Goal: Ask a question: Seek information or help from site administrators or community

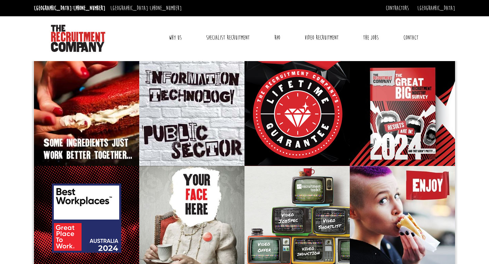
click at [408, 38] on link "Contact" at bounding box center [411, 37] width 25 height 17
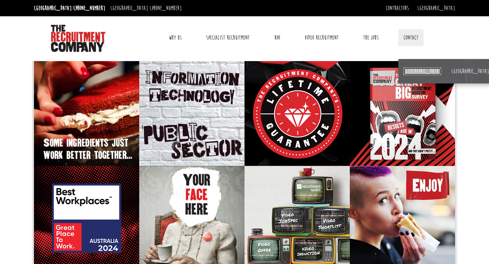
click at [407, 69] on link "[GEOGRAPHIC_DATA]" at bounding box center [423, 71] width 38 height 7
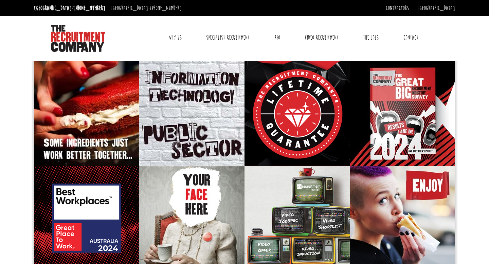
click at [414, 37] on link "Contact" at bounding box center [411, 37] width 25 height 17
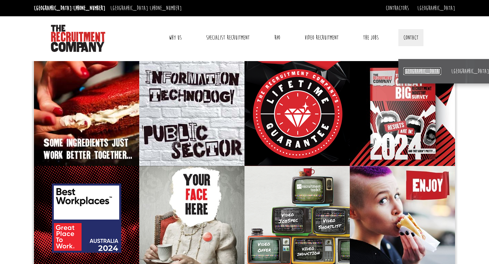
click at [410, 69] on link "[GEOGRAPHIC_DATA]" at bounding box center [423, 71] width 38 height 7
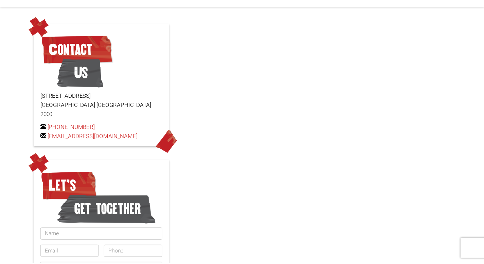
scroll to position [143, 0]
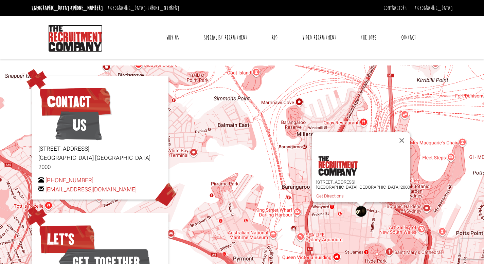
click at [72, 37] on img at bounding box center [75, 38] width 54 height 27
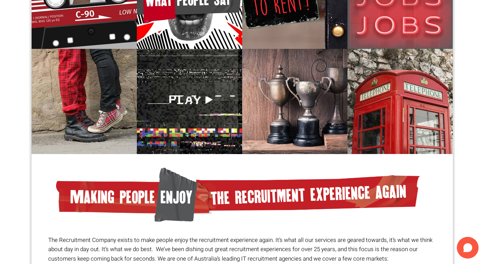
scroll to position [492, 0]
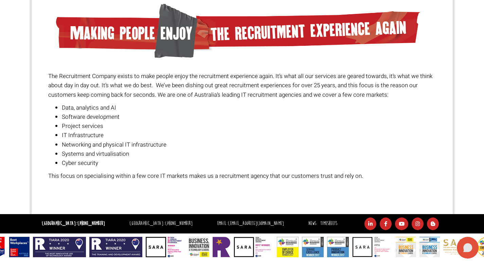
click at [470, 246] on icon at bounding box center [467, 248] width 9 height 9
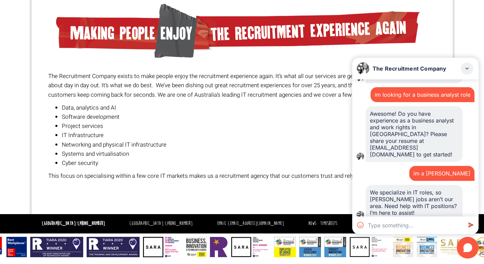
scroll to position [546, 0]
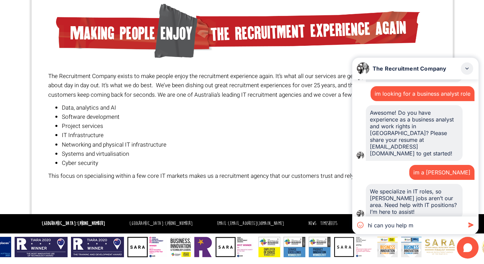
type textarea "hi can you help me"
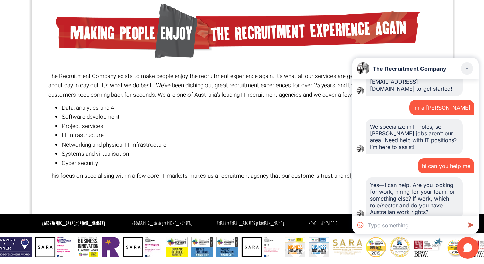
scroll to position [612, 0]
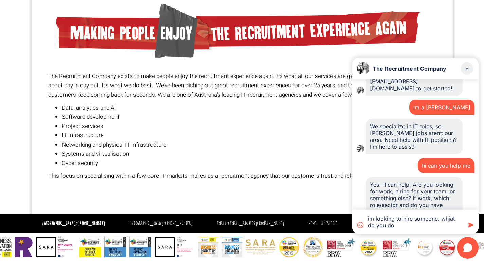
type textarea "im looking to hire someone. whjat do you do?"
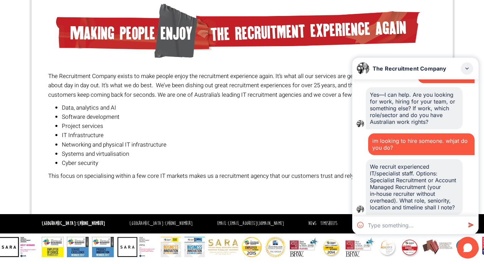
scroll to position [704, 0]
